Goal: Information Seeking & Learning: Learn about a topic

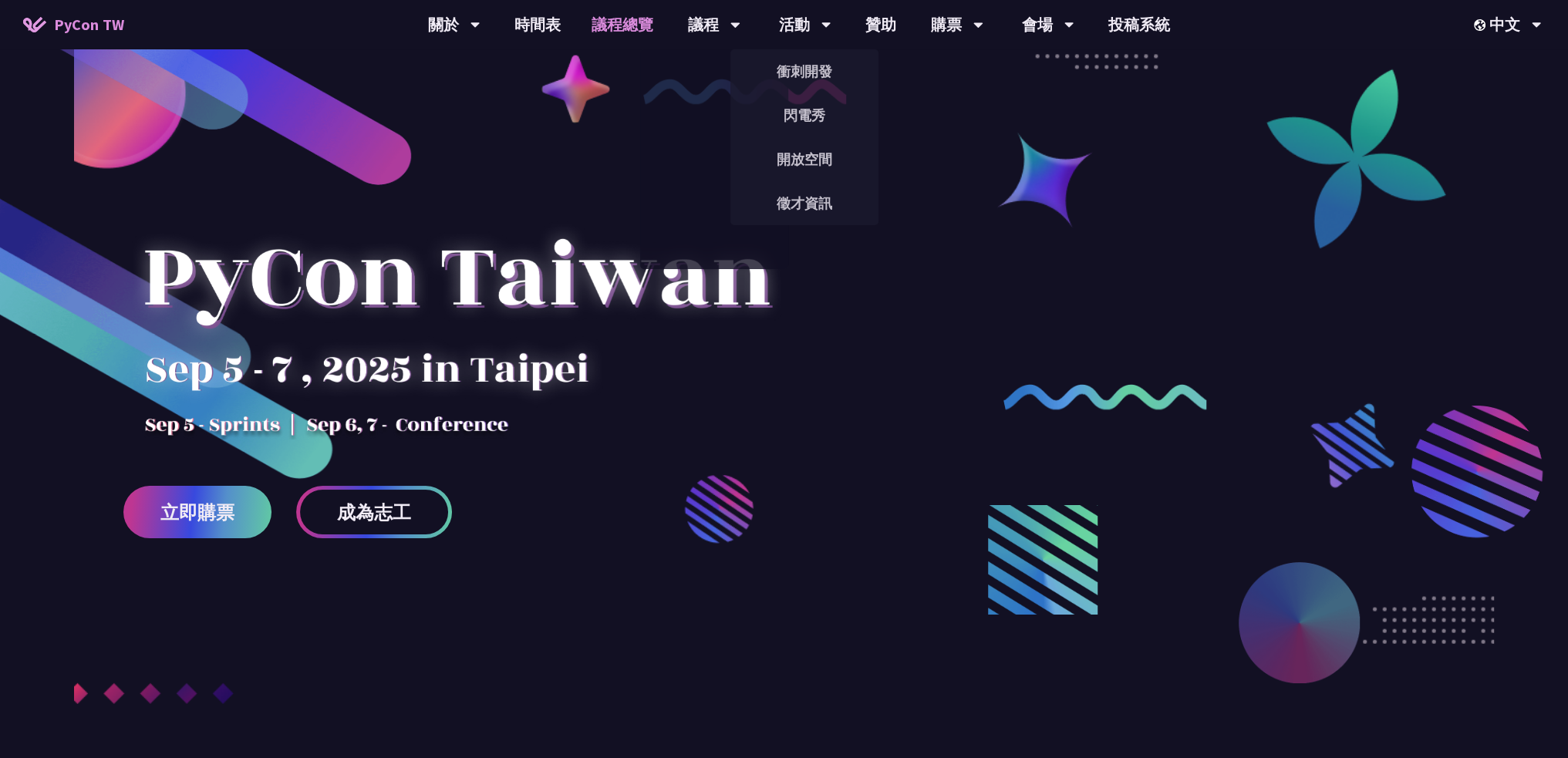
click at [616, 32] on link "議程總覽" at bounding box center [623, 24] width 92 height 50
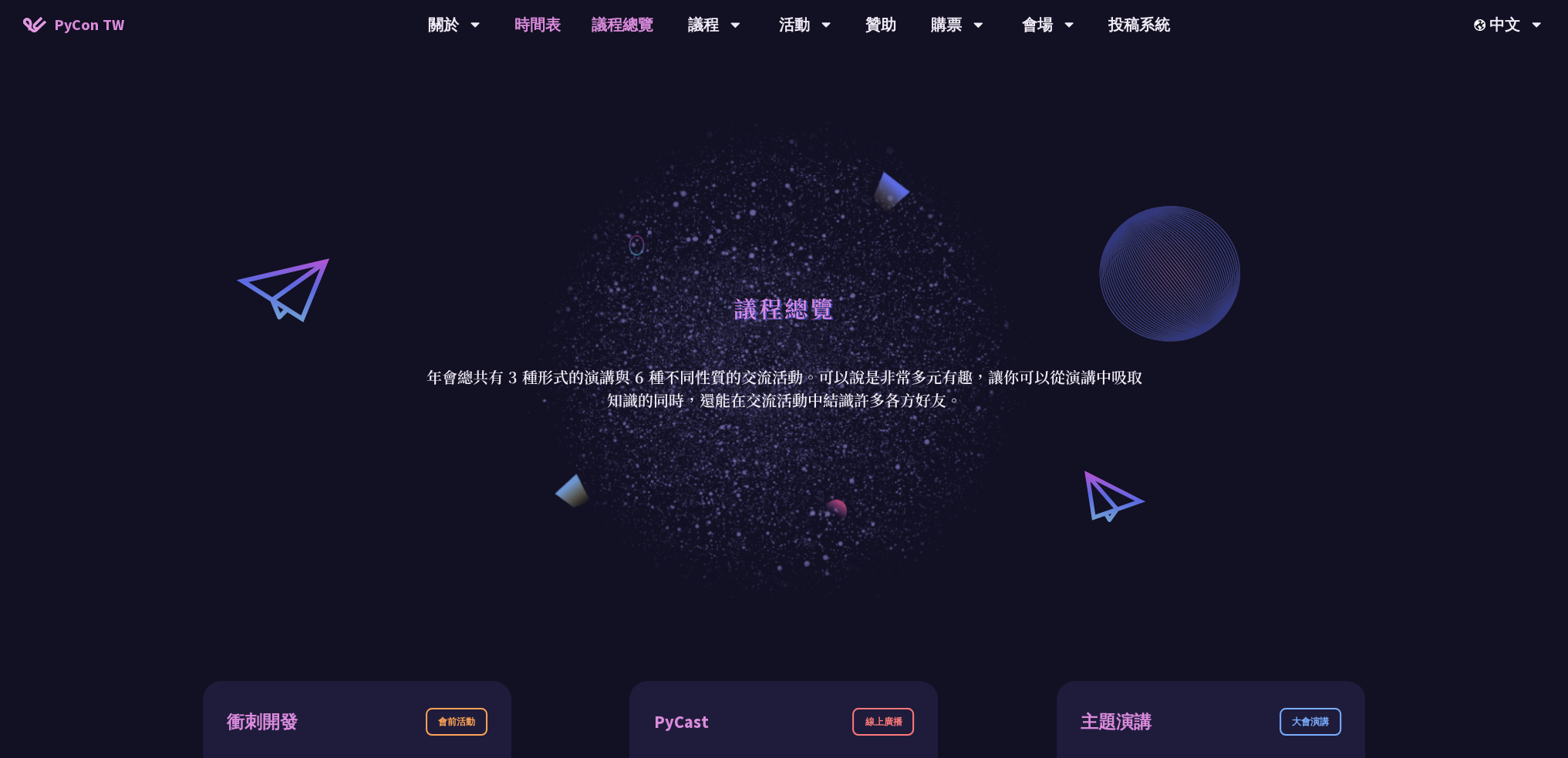
click at [523, 30] on link "時間表" at bounding box center [538, 24] width 77 height 50
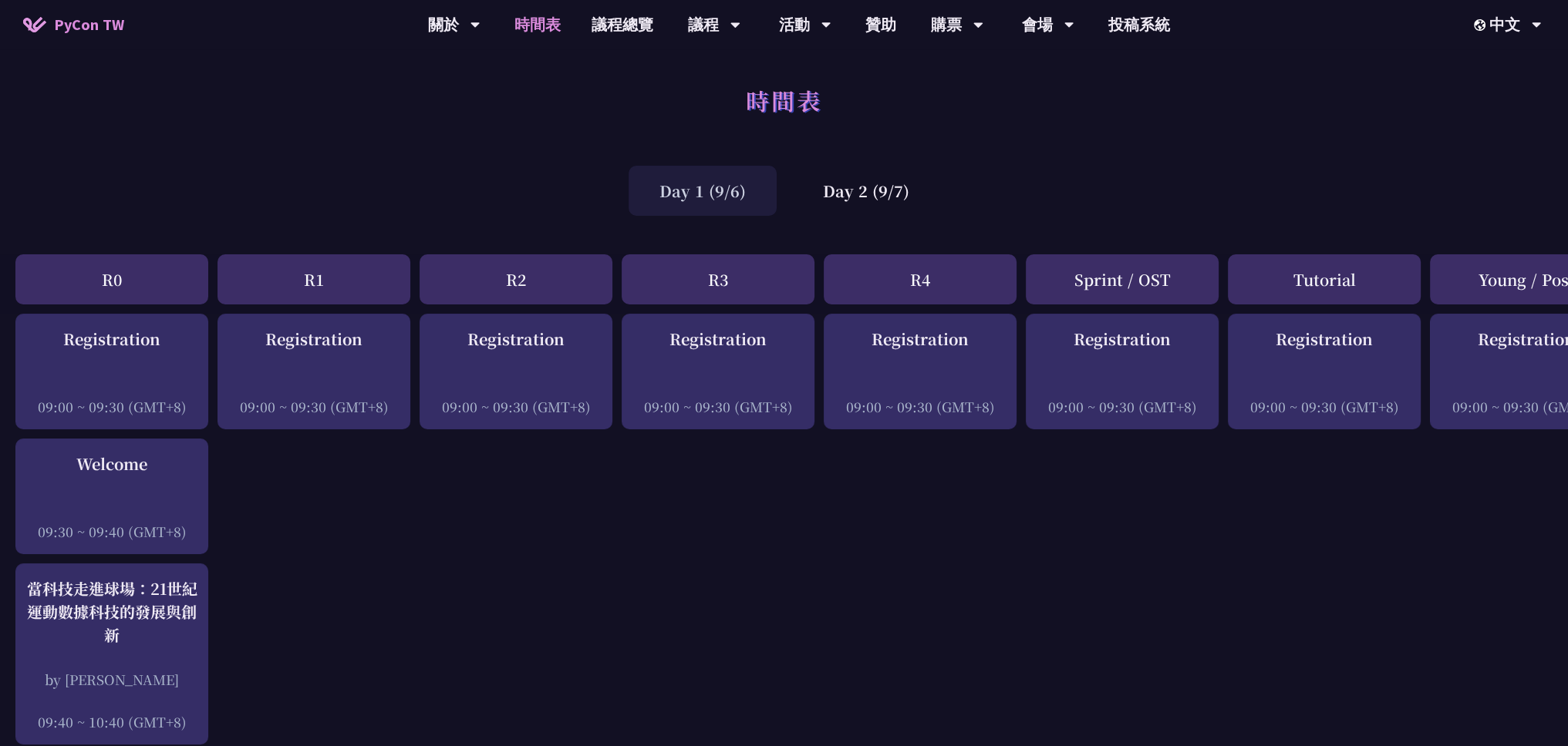
click at [41, 19] on img at bounding box center [35, 24] width 24 height 15
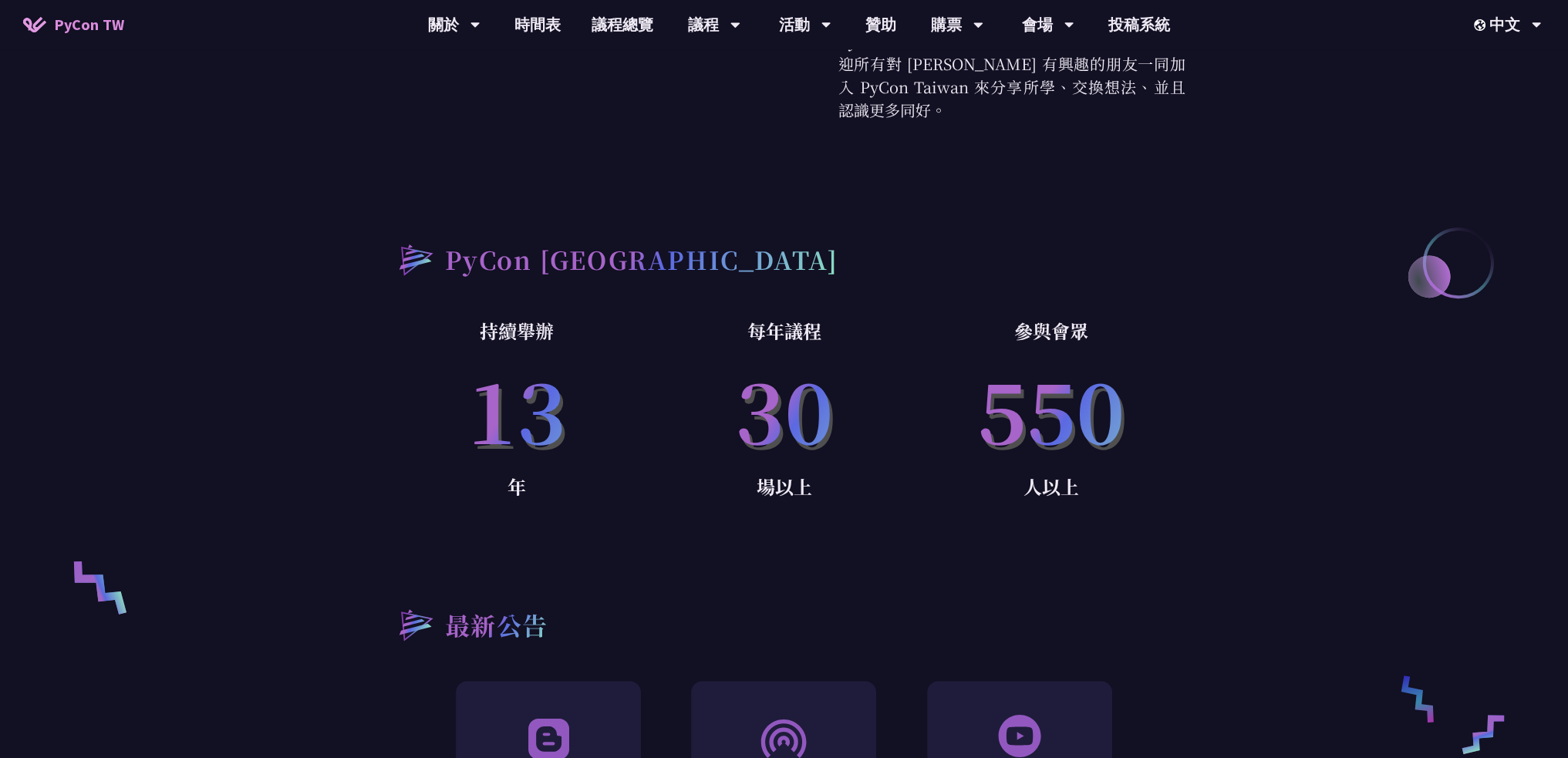
scroll to position [848, 0]
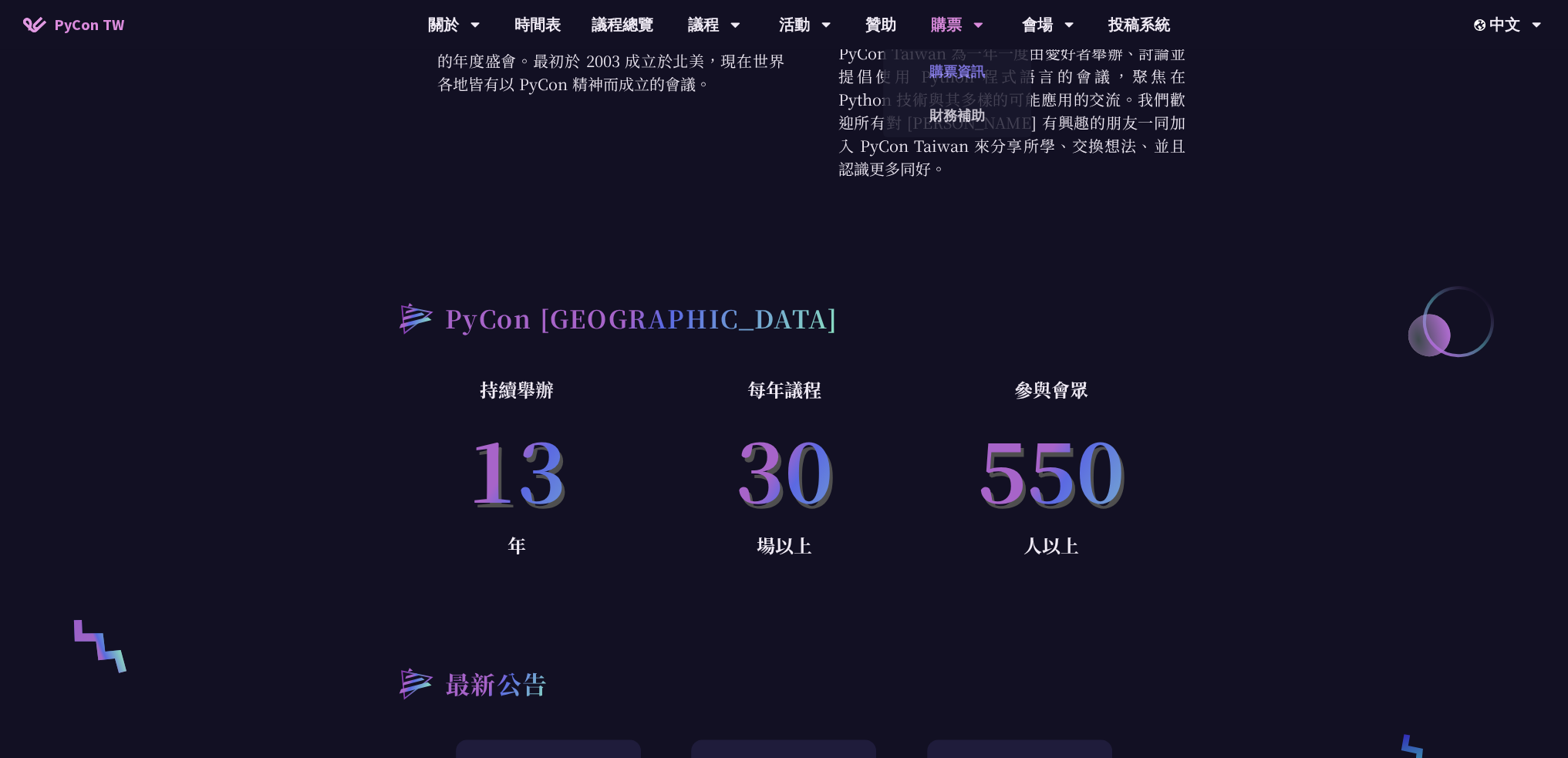
click at [971, 84] on link "購票資訊" at bounding box center [957, 71] width 148 height 36
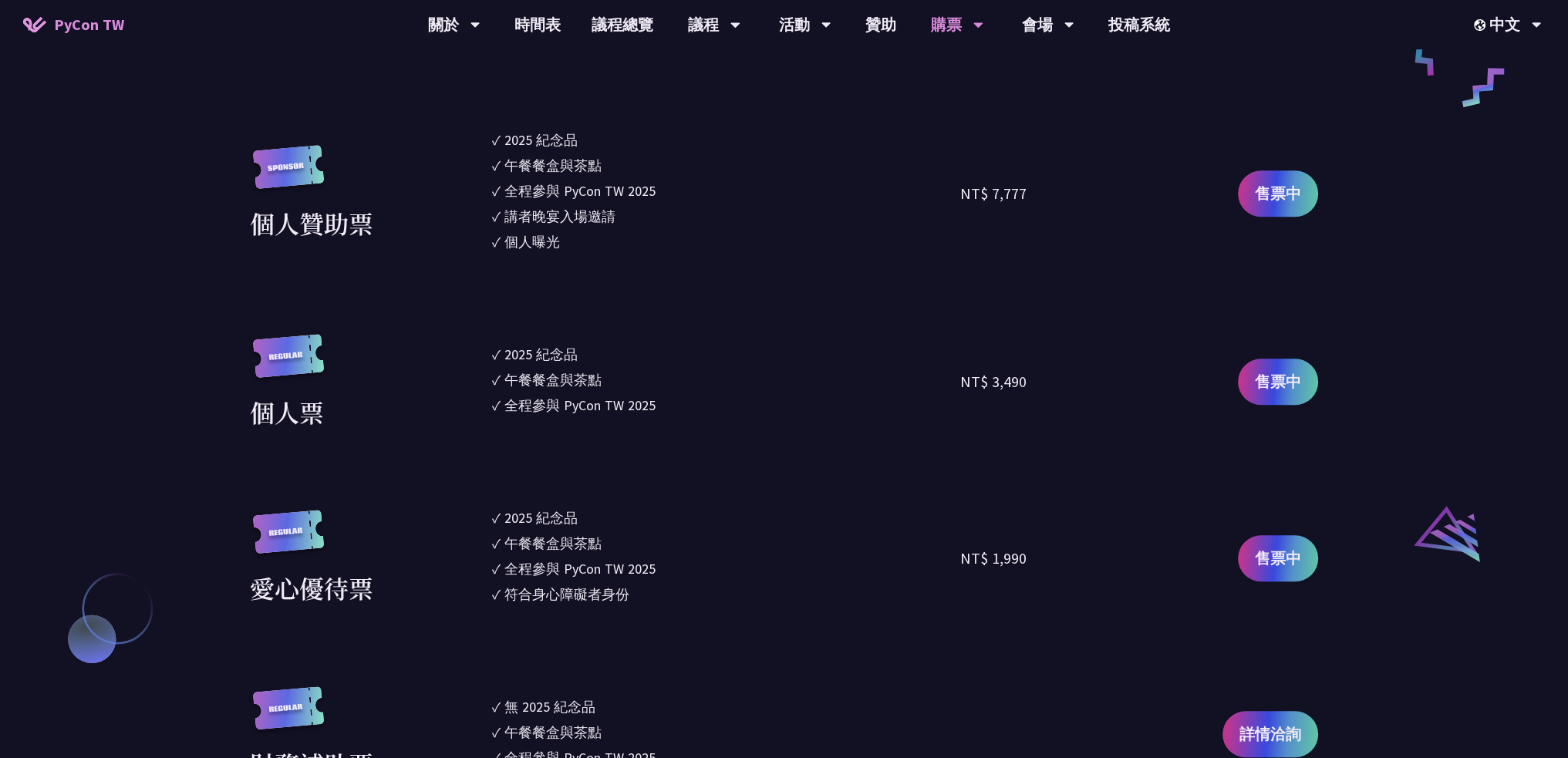
scroll to position [1388, 0]
